Goal: Entertainment & Leisure: Consume media (video, audio)

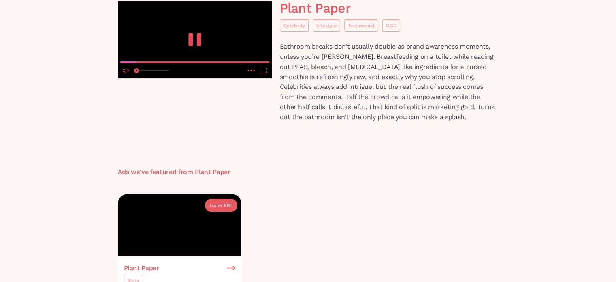
scroll to position [81, 0]
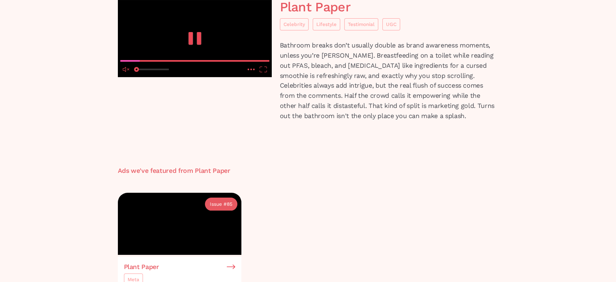
click at [123, 72] on icon "unmute" at bounding box center [124, 69] width 3 height 5
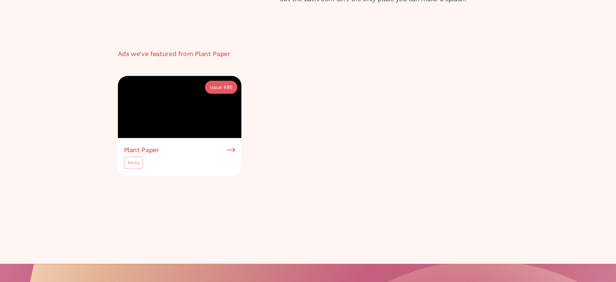
scroll to position [203, 0]
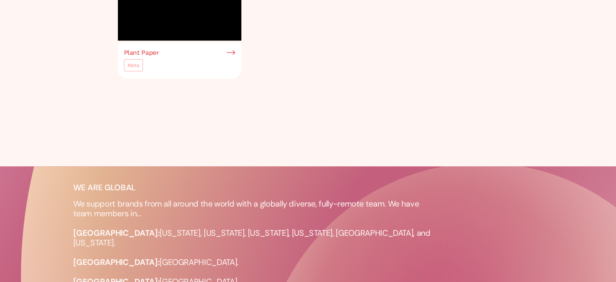
scroll to position [284, 0]
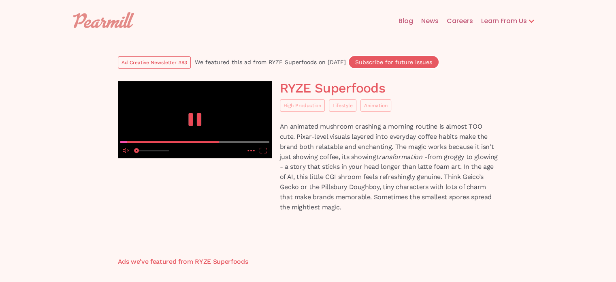
click at [125, 153] on icon "unmute" at bounding box center [124, 150] width 3 height 5
click at [125, 153] on icon "mute" at bounding box center [124, 150] width 3 height 5
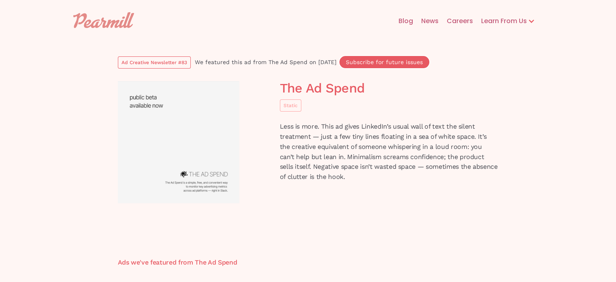
click at [172, 132] on img at bounding box center [179, 142] width 122 height 122
